Goal: Task Accomplishment & Management: Use online tool/utility

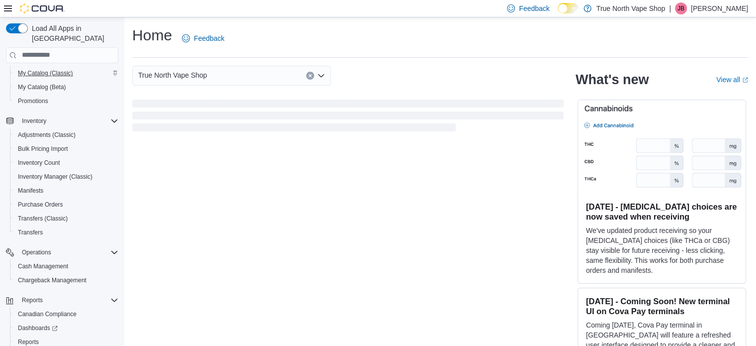
scroll to position [127, 0]
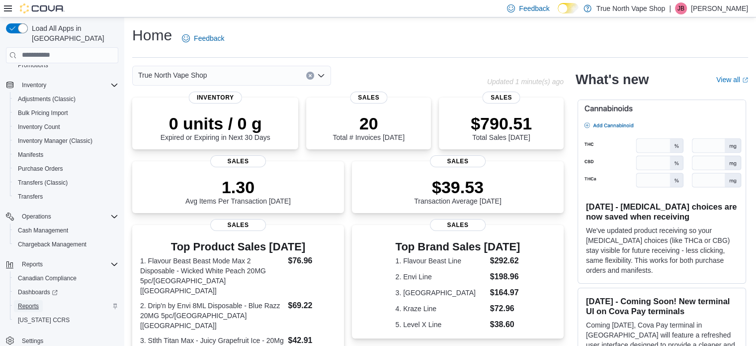
click at [29, 302] on span "Reports" at bounding box center [28, 306] width 21 height 8
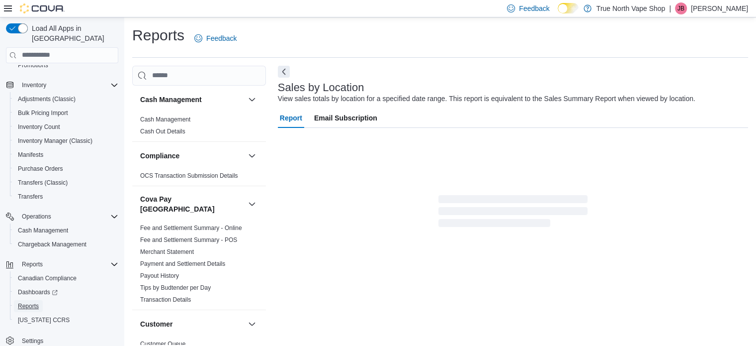
scroll to position [23, 0]
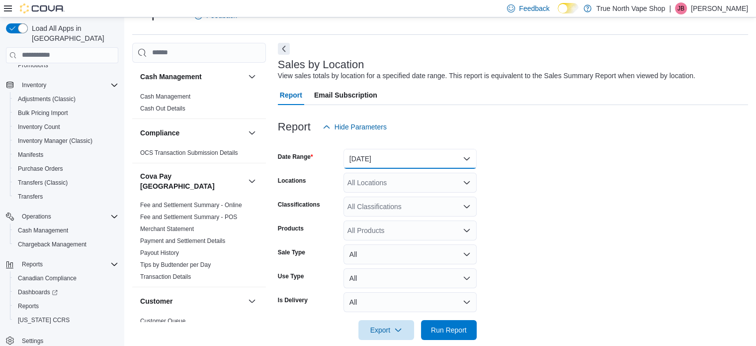
click at [388, 159] on button "[DATE]" at bounding box center [410, 159] width 133 height 20
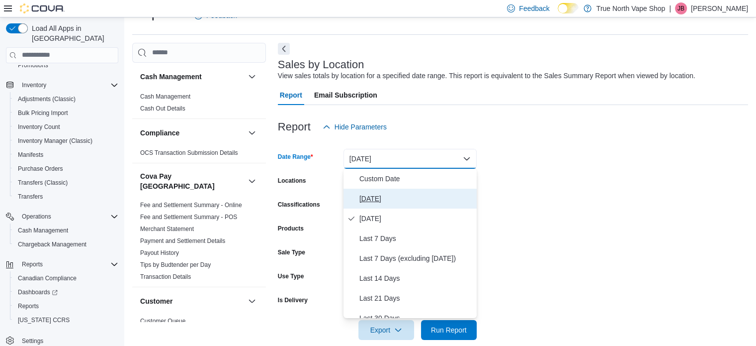
click at [368, 198] on span "[DATE]" at bounding box center [416, 198] width 113 height 12
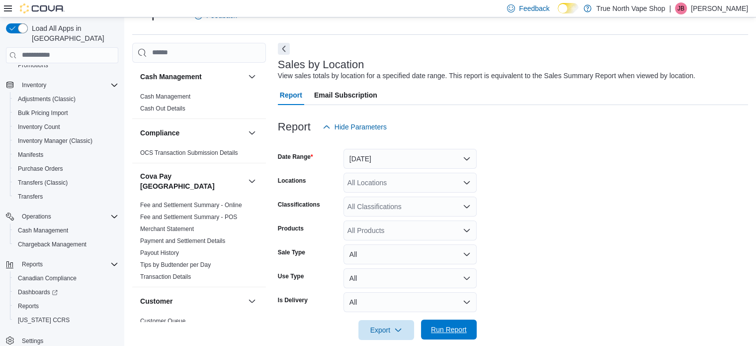
click at [455, 322] on span "Run Report" at bounding box center [449, 329] width 44 height 20
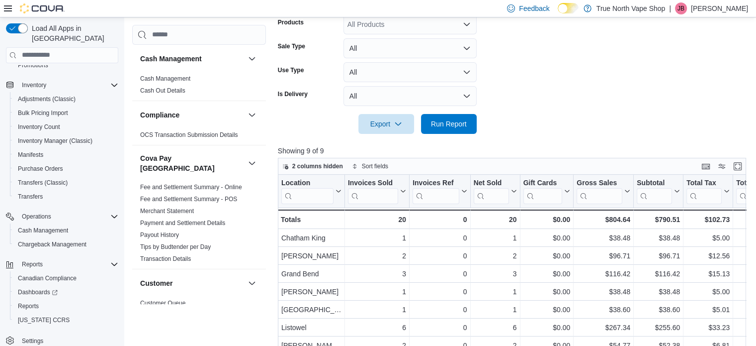
scroll to position [325, 0]
